Goal: Transaction & Acquisition: Purchase product/service

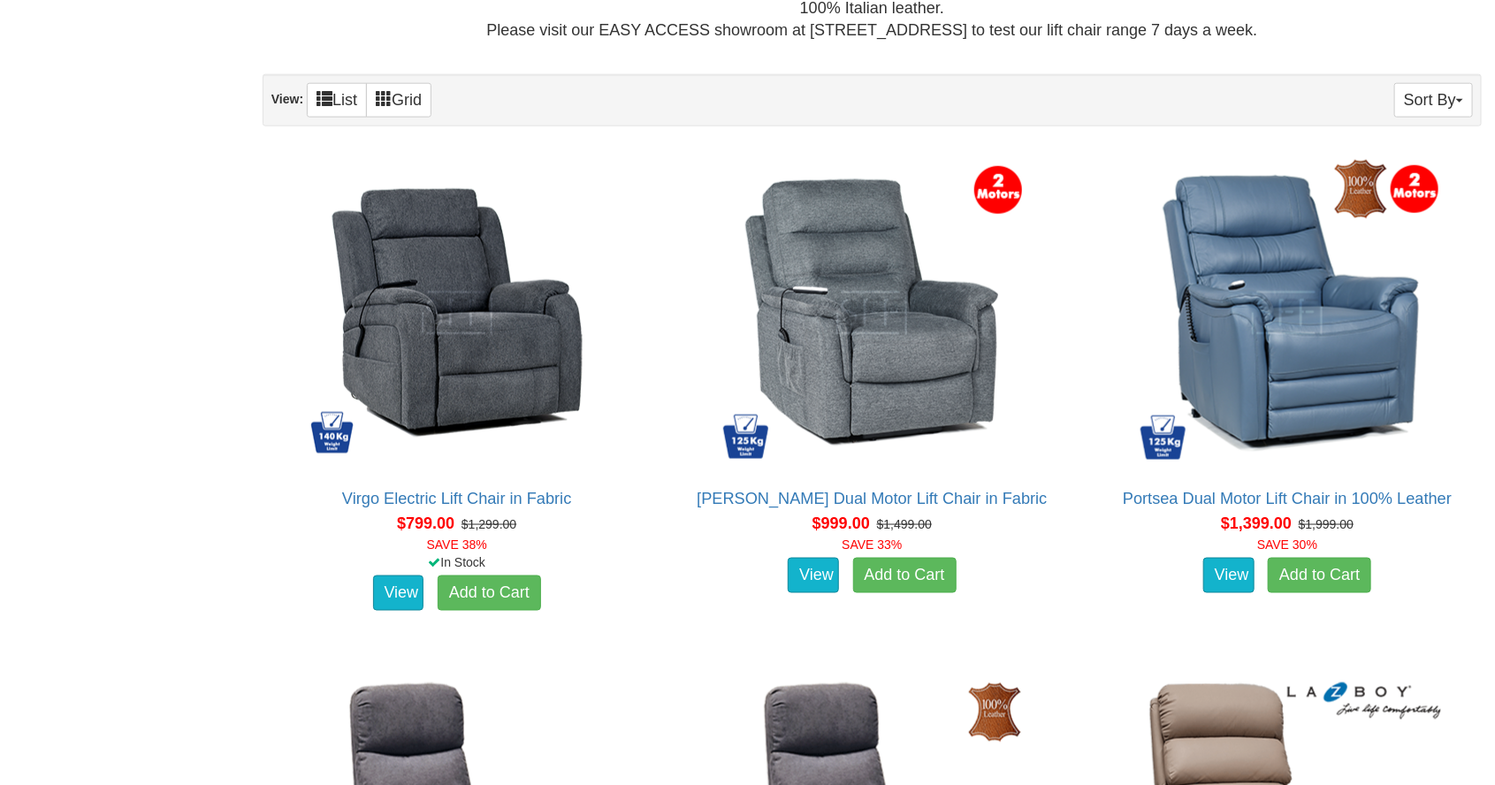
scroll to position [1098, 0]
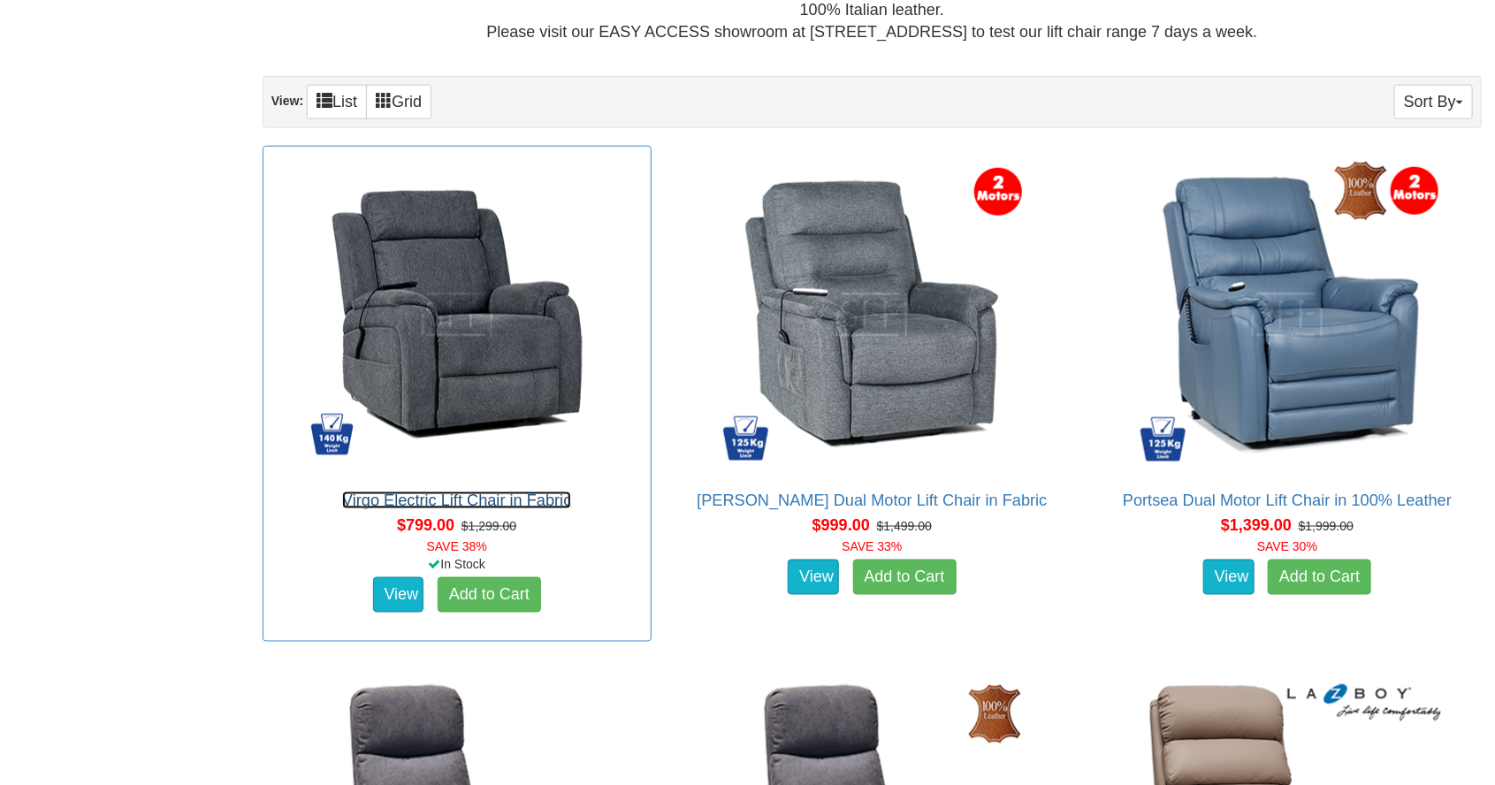
click at [549, 492] on link "Virgo Electric Lift Chair in Fabric" at bounding box center [456, 501] width 229 height 18
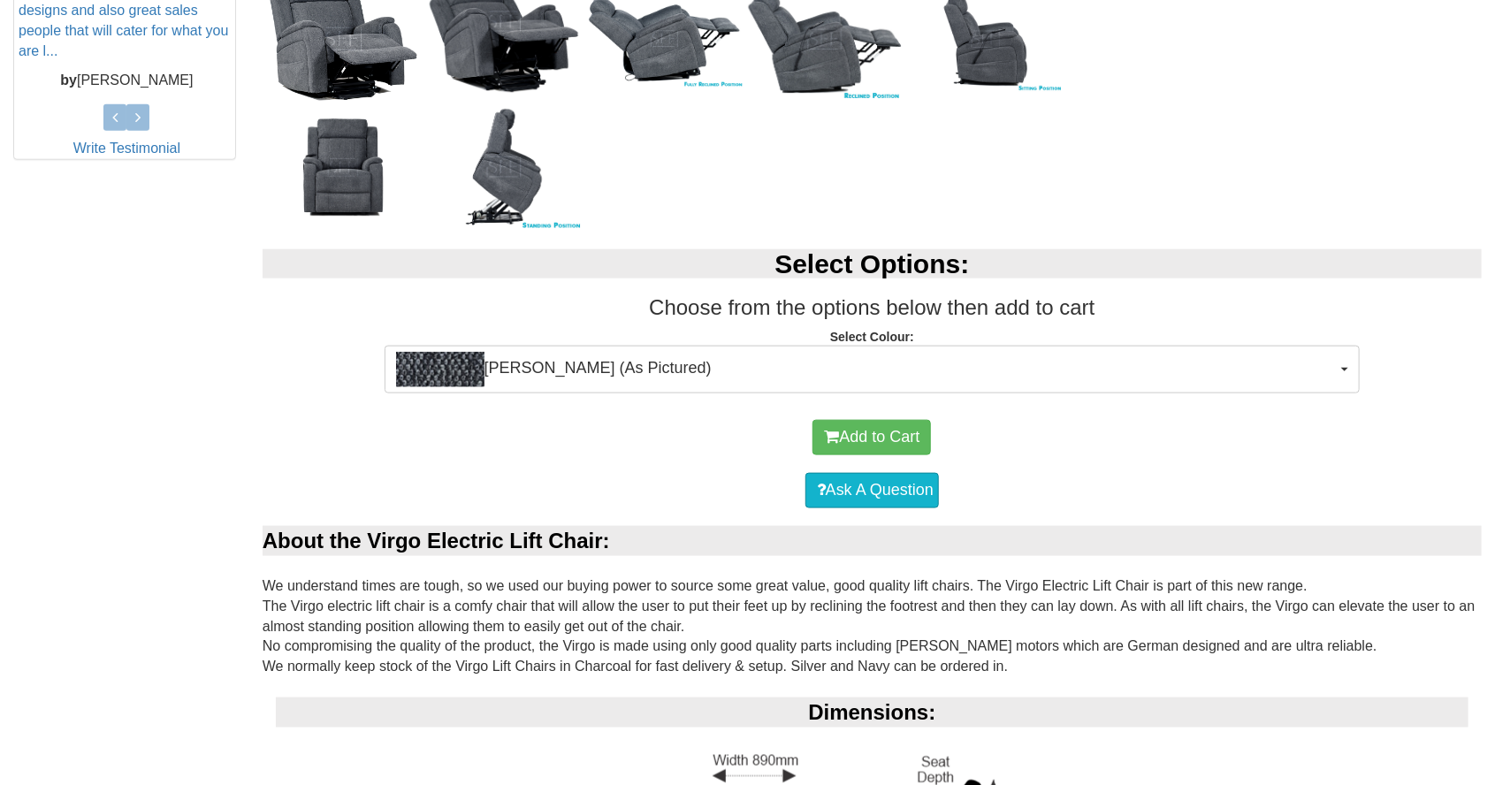
scroll to position [863, 0]
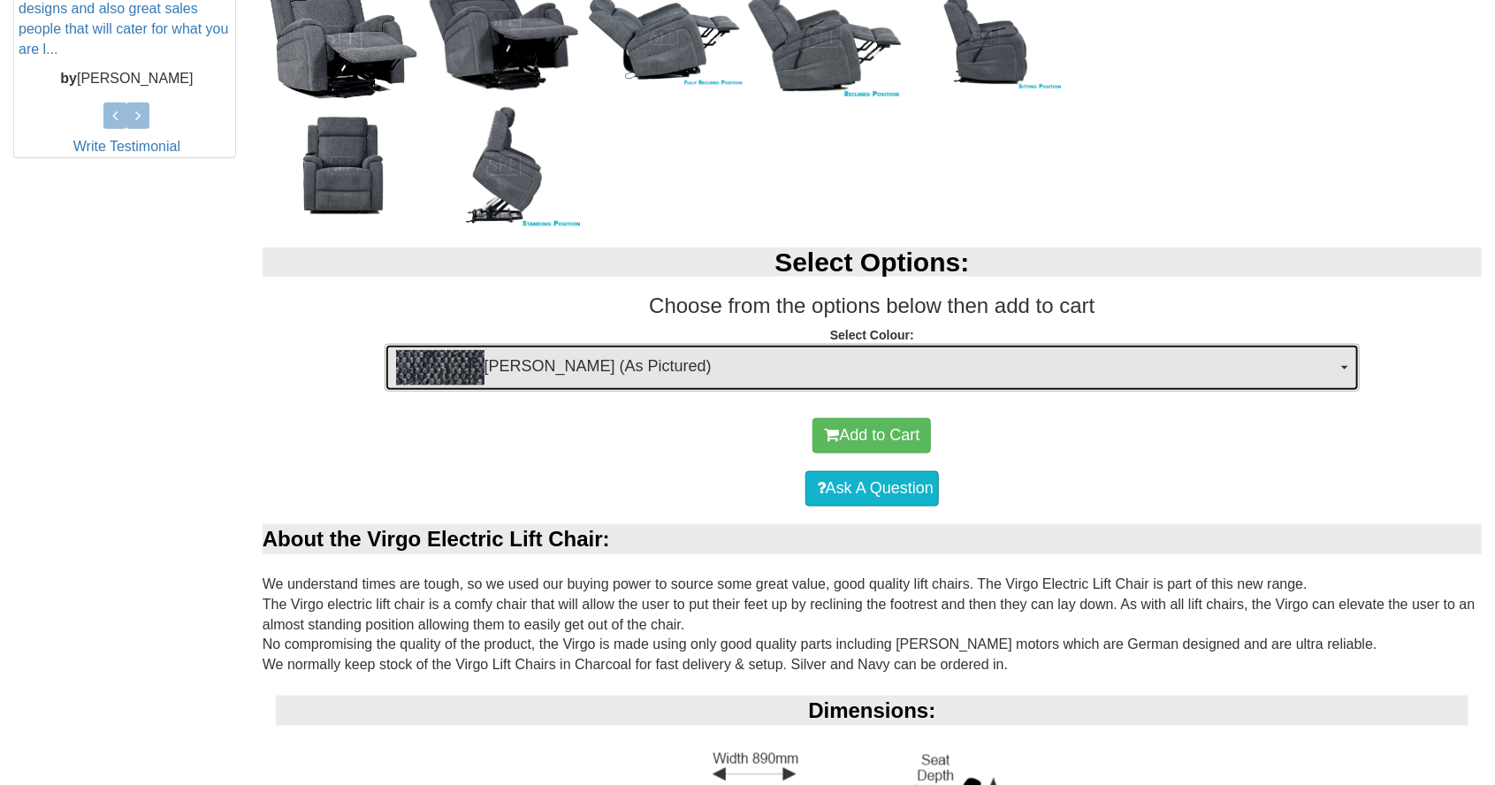
click at [832, 355] on span "Ollie Charcoal (As Pictured)" at bounding box center [866, 367] width 941 height 35
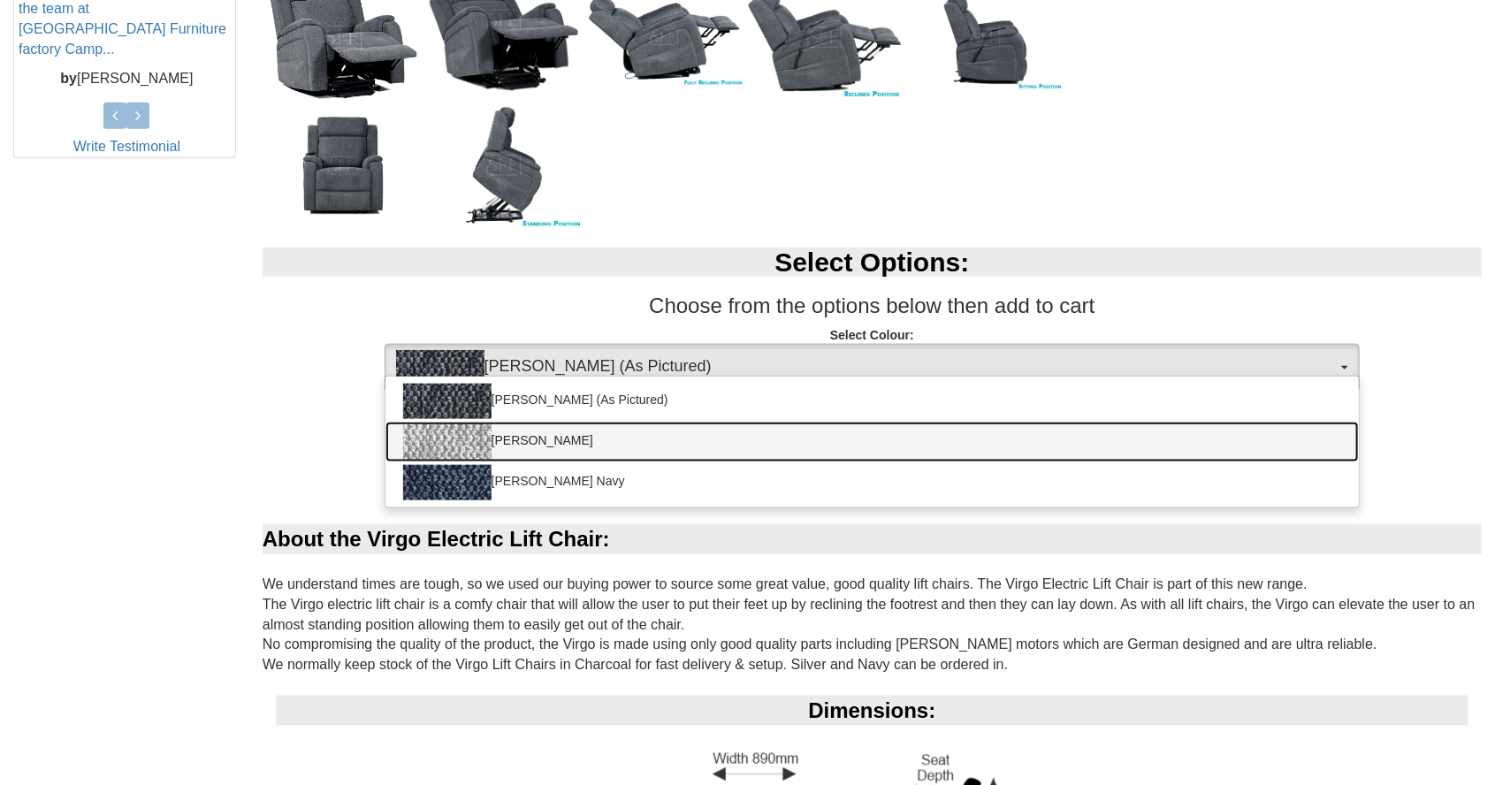
click at [748, 439] on link "[PERSON_NAME]" at bounding box center [871, 442] width 973 height 41
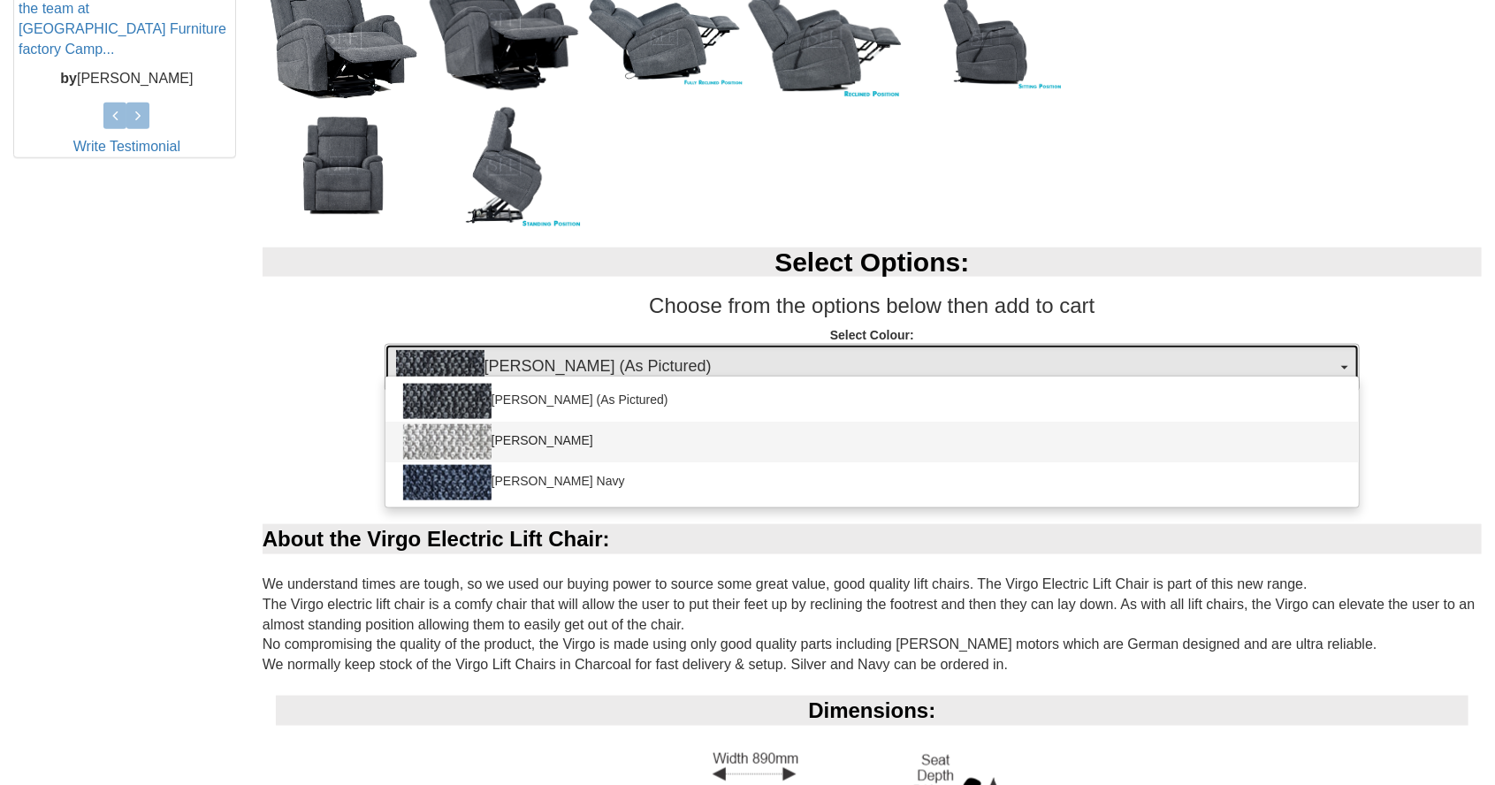
select select "2026"
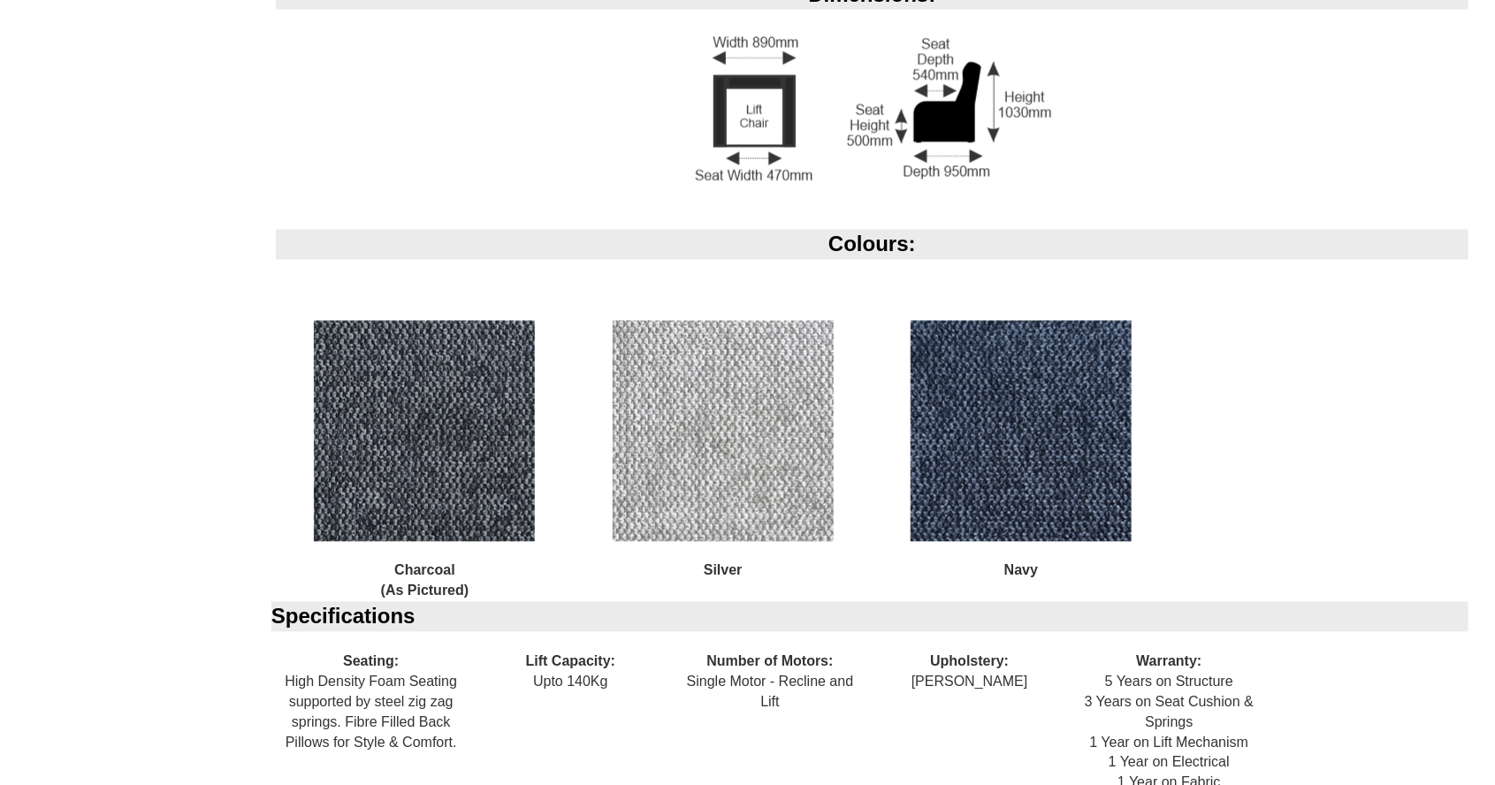
scroll to position [1594, 0]
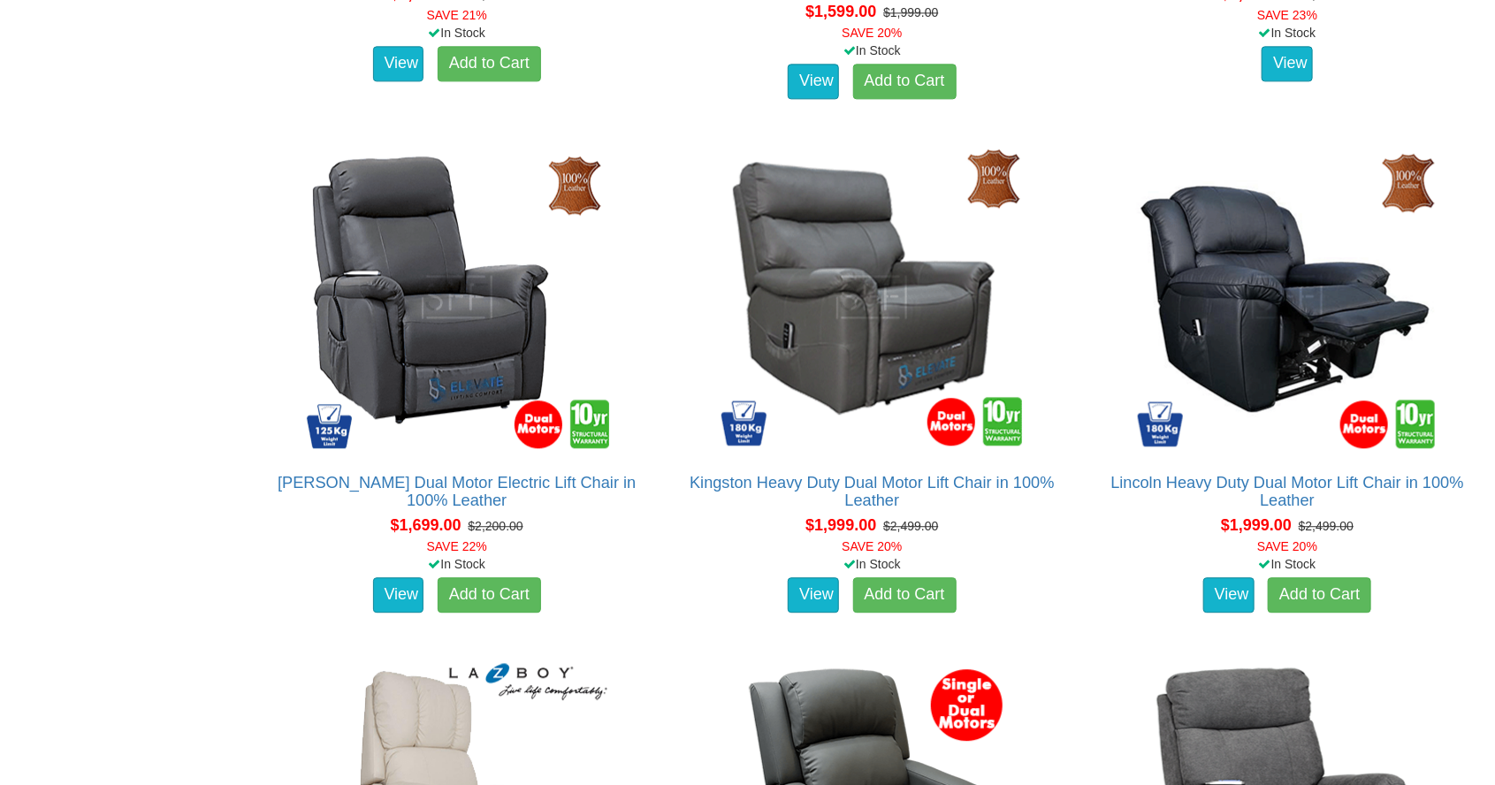
scroll to position [2141, 0]
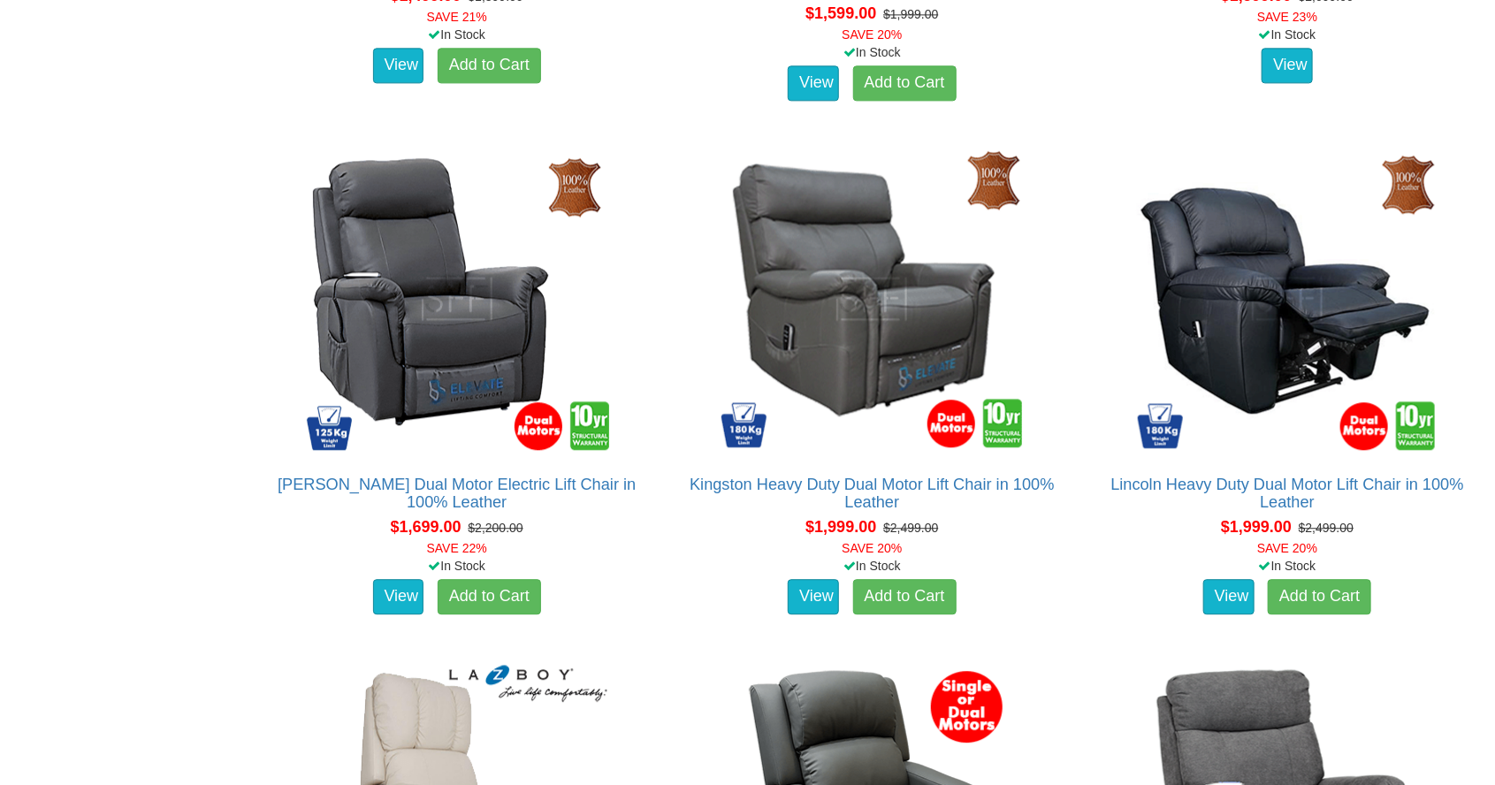
click at [195, 387] on div "Lift Chairs Sydney Furniture Factory is the destination for Electric Recliner L…" at bounding box center [747, 705] width 1495 height 5120
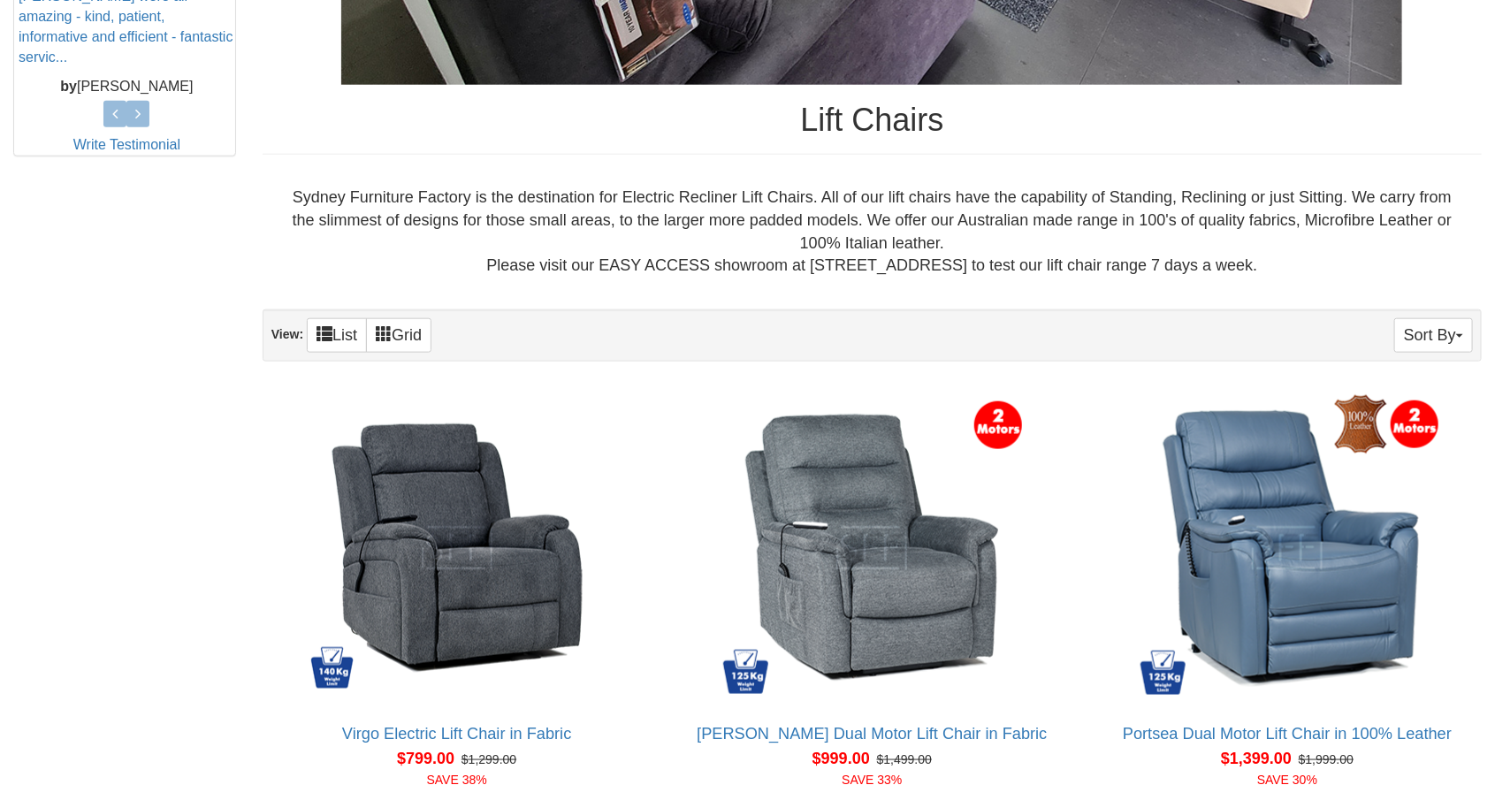
scroll to position [862, 0]
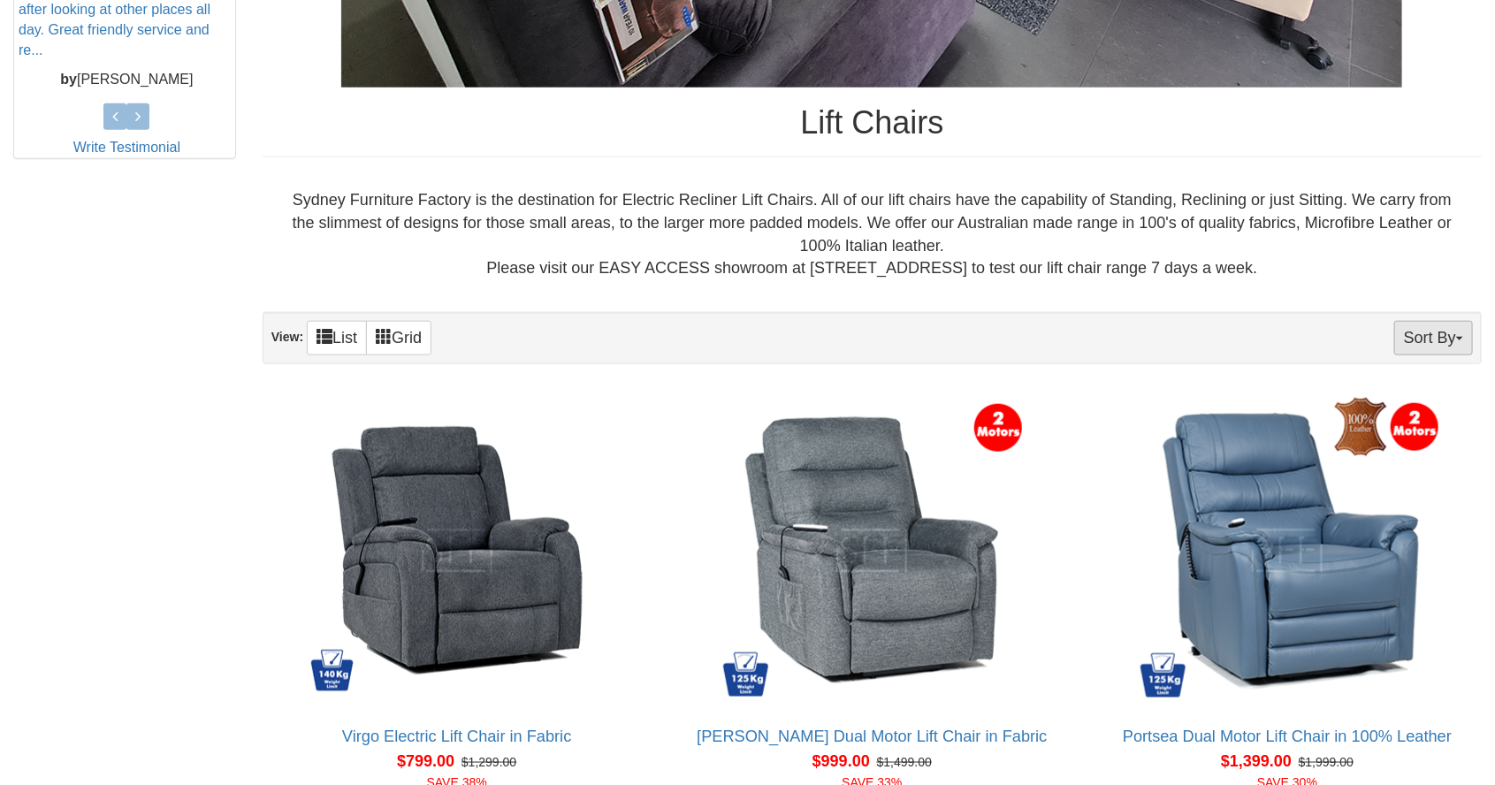
click at [1460, 332] on button "Sort By" at bounding box center [1433, 338] width 79 height 34
click at [1456, 517] on div at bounding box center [747, 392] width 1495 height 785
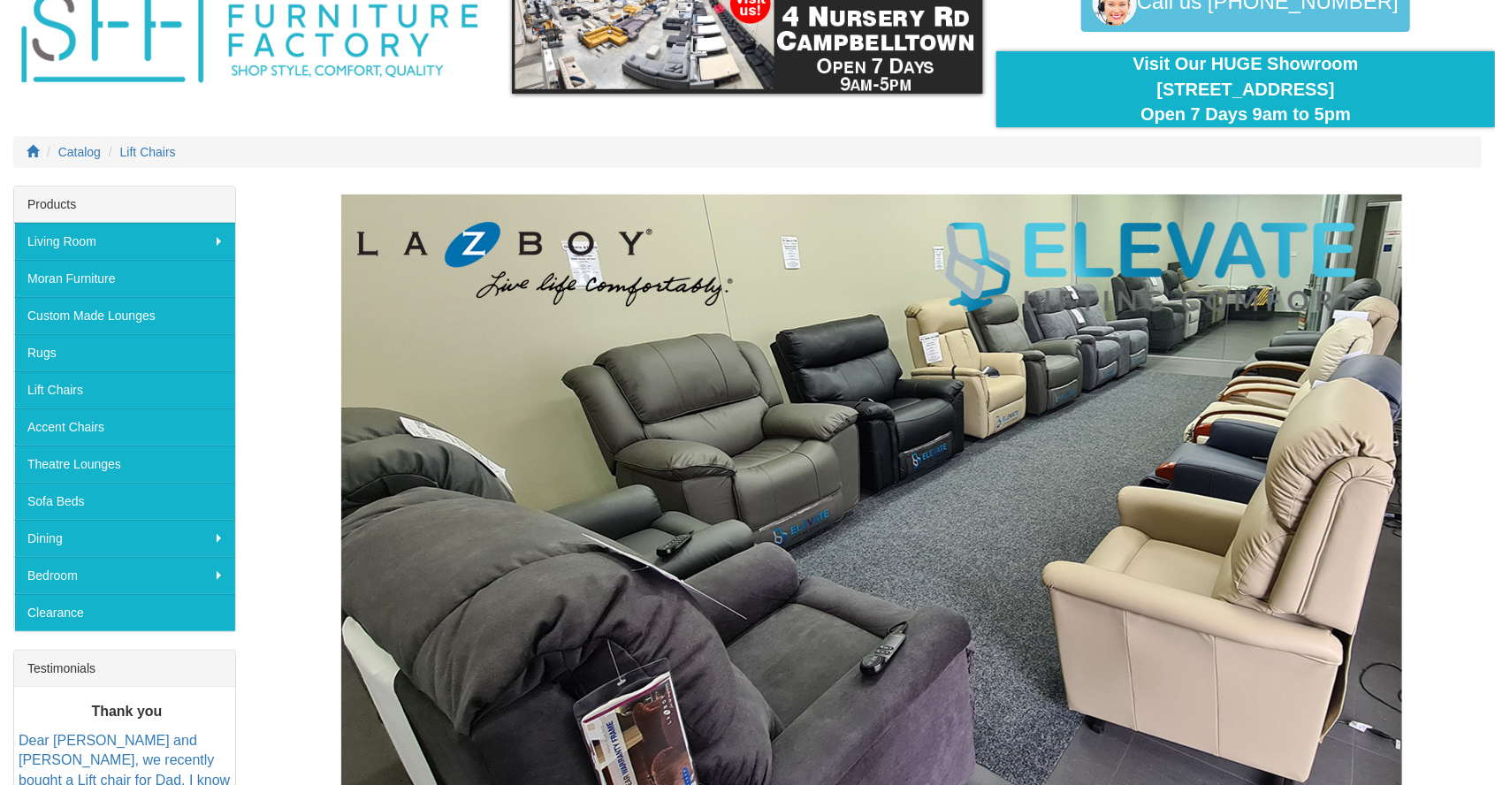
scroll to position [88, 0]
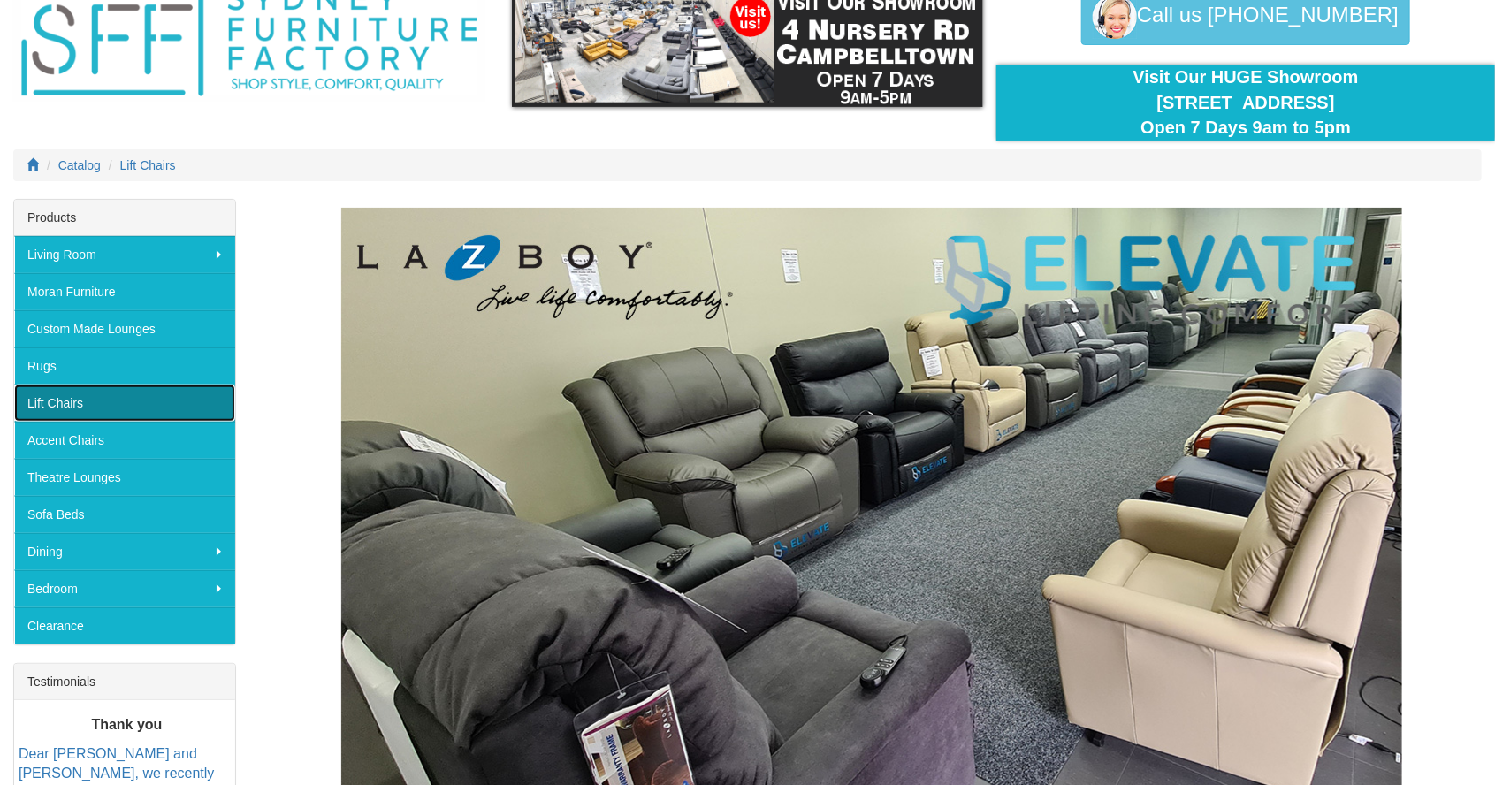
click at [60, 398] on link "Lift Chairs" at bounding box center [124, 403] width 221 height 37
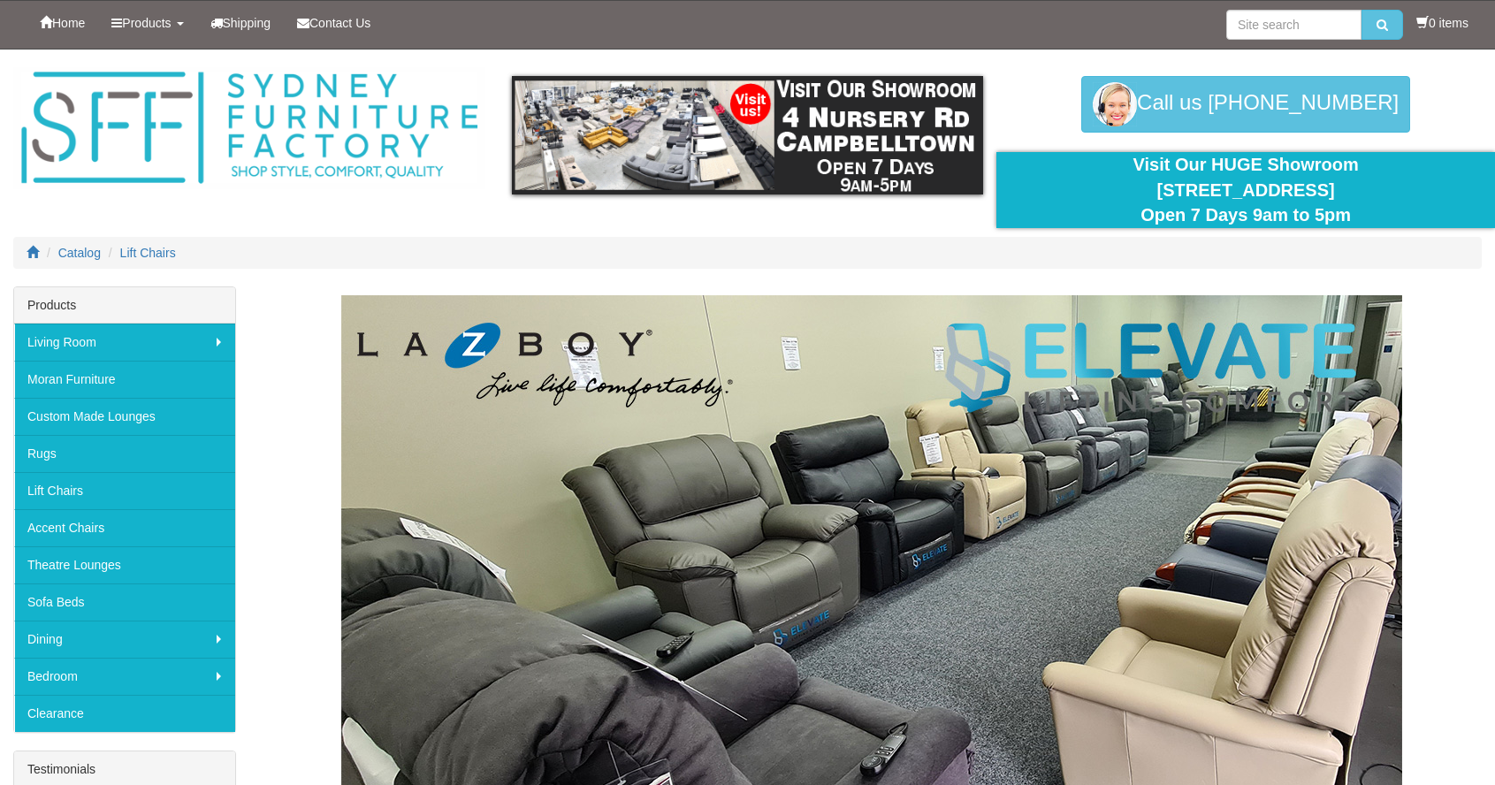
scroll to position [88, 0]
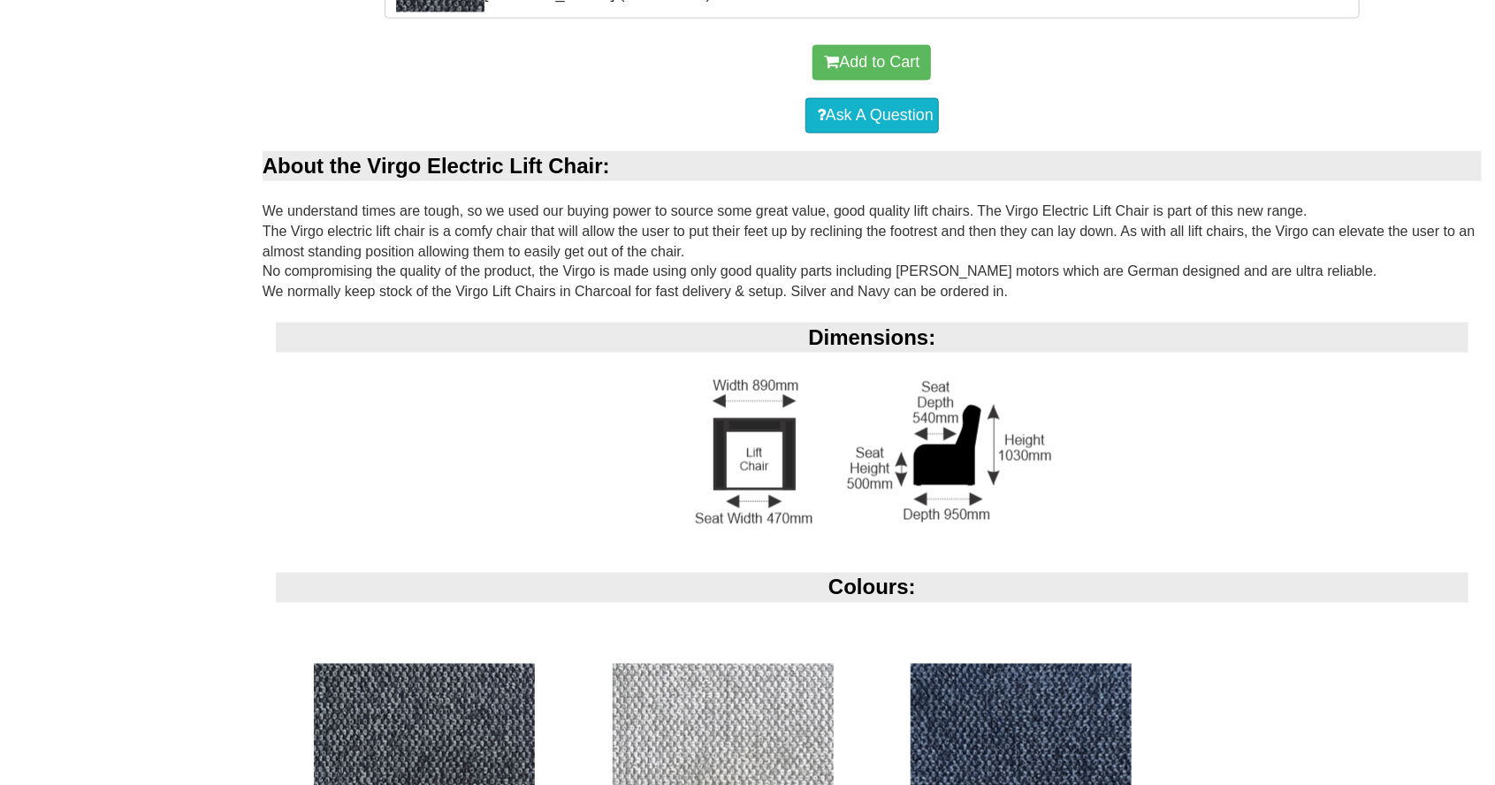
scroll to position [1242, 0]
